Goal: Task Accomplishment & Management: Use online tool/utility

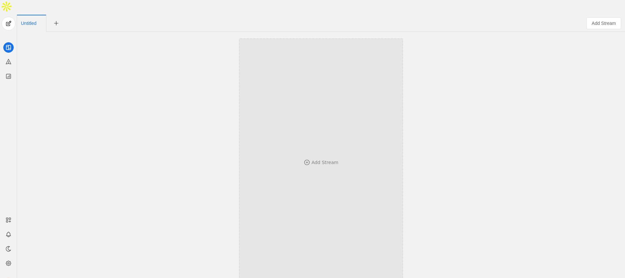
click at [331, 159] on div "Add Stream" at bounding box center [325, 162] width 27 height 7
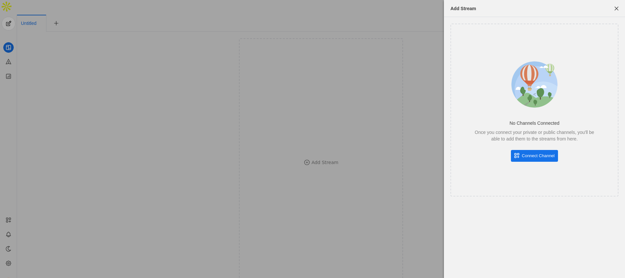
click at [545, 155] on span "Connect Channel" at bounding box center [538, 155] width 33 height 7
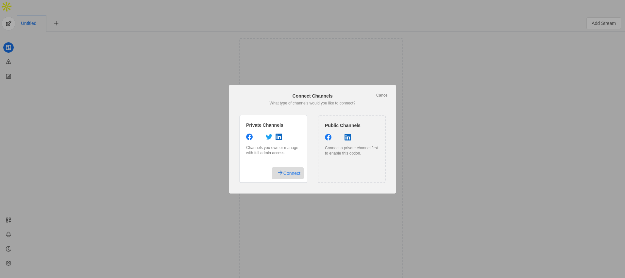
click at [293, 172] on span "Connect" at bounding box center [291, 173] width 17 height 12
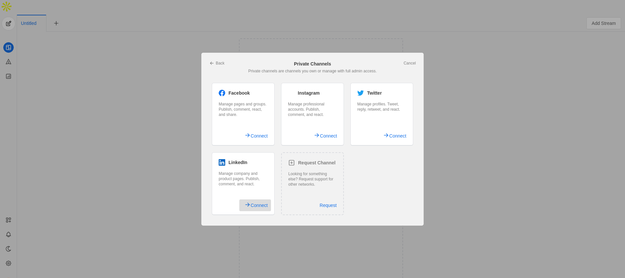
click at [254, 204] on span "Connect" at bounding box center [259, 205] width 17 height 12
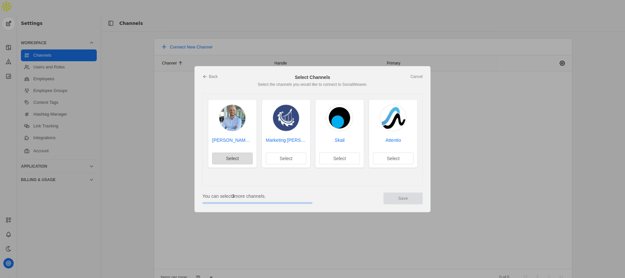
click at [239, 157] on span "Select" at bounding box center [232, 158] width 13 height 7
click at [402, 200] on span "Save" at bounding box center [403, 198] width 10 height 7
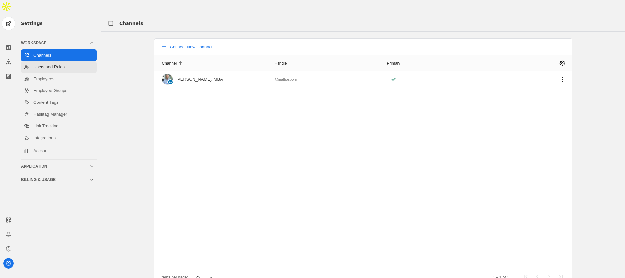
click at [56, 61] on link "Users and Roles" at bounding box center [59, 67] width 76 height 12
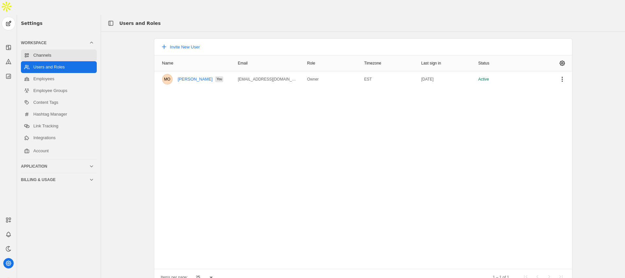
click at [63, 49] on link "Channels" at bounding box center [59, 55] width 76 height 12
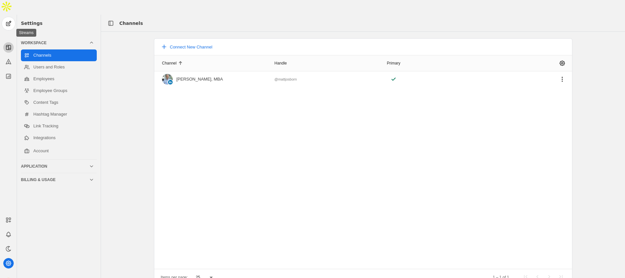
click at [7, 44] on icon at bounding box center [8, 47] width 7 height 7
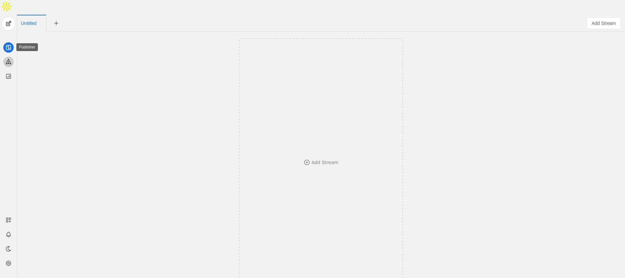
click at [8, 59] on icon at bounding box center [8, 61] width 5 height 5
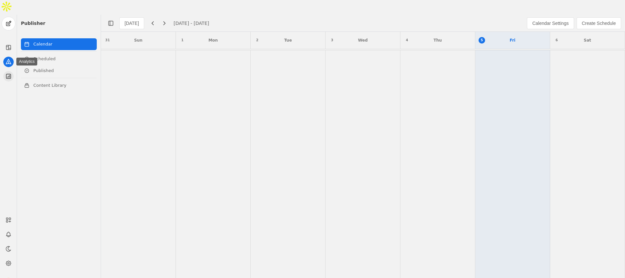
click at [10, 73] on icon at bounding box center [8, 76] width 7 height 7
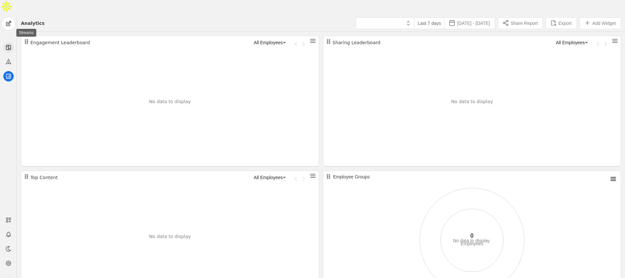
click at [11, 44] on icon at bounding box center [8, 47] width 7 height 7
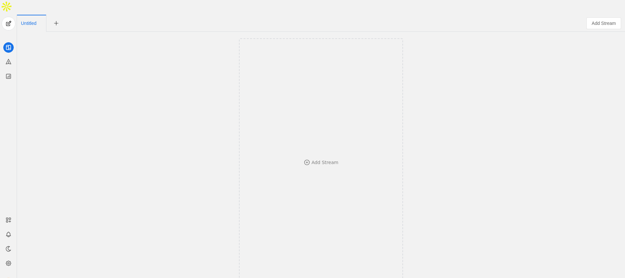
click at [33, 21] on span "Untitled" at bounding box center [28, 23] width 15 height 5
click at [43, 18] on input "Untitled" at bounding box center [51, 23] width 60 height 11
type input "Matt Stream"
